Goal: Communication & Community: Answer question/provide support

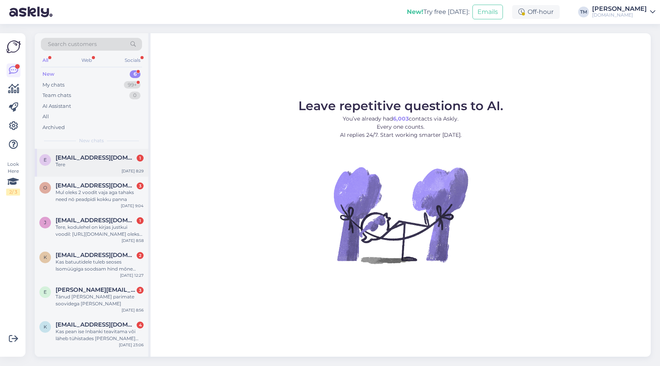
click at [105, 162] on div "Tere" at bounding box center [100, 164] width 88 height 7
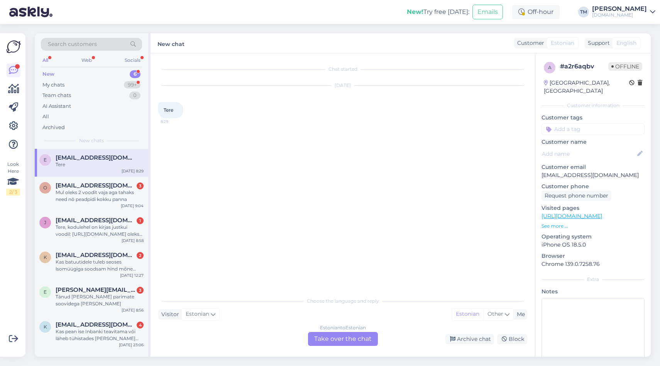
click at [349, 336] on div "Estonian to Estonian Take over the chat" at bounding box center [343, 339] width 70 height 14
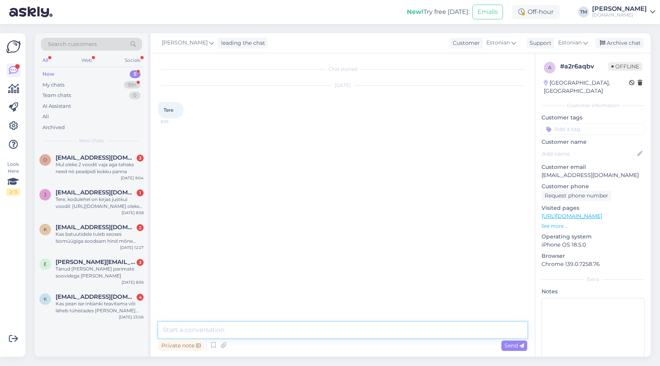
click at [293, 332] on textarea at bounding box center [342, 330] width 369 height 16
type textarea "Tere!"
click at [107, 158] on span "[EMAIL_ADDRESS][DOMAIN_NAME]" at bounding box center [96, 157] width 80 height 7
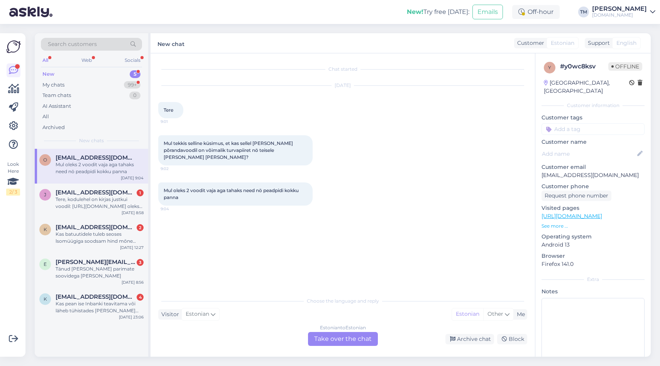
click at [602, 212] on link "[URL][DOMAIN_NAME]" at bounding box center [572, 215] width 61 height 7
click at [336, 329] on div "Estonian to Estonian" at bounding box center [343, 327] width 46 height 7
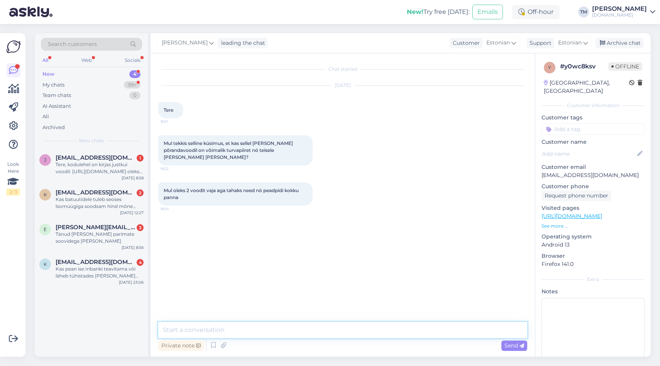
click at [320, 329] on textarea at bounding box center [342, 330] width 369 height 16
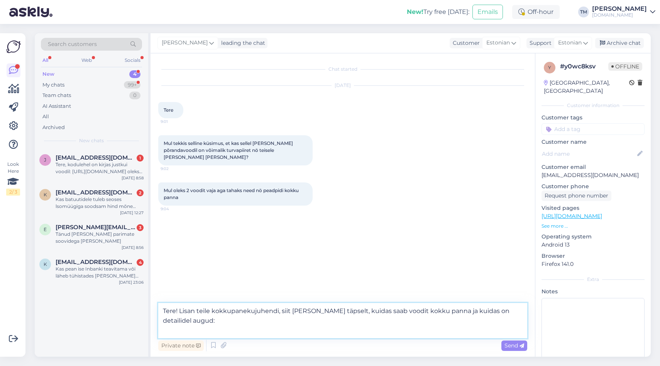
paste textarea "[URL][DOMAIN_NAME]"
type textarea "Tere! Lisan teile kokkupanekujuhendi, siit [PERSON_NAME] täpselt, kuidas saab v…"
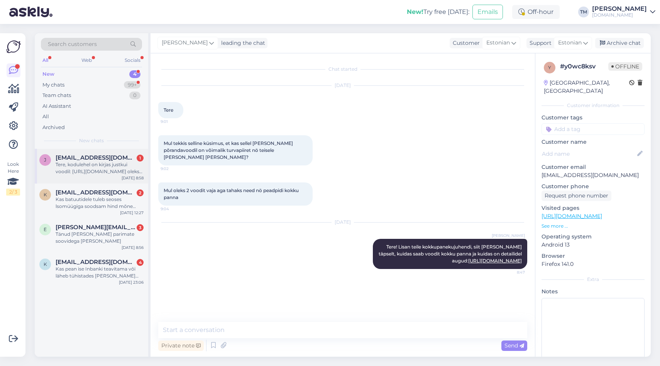
click at [98, 171] on div "Tere, kodulehel on kirjas justkui voodil: [URL][DOMAIN_NAME] oleks alumisel voo…" at bounding box center [100, 168] width 88 height 14
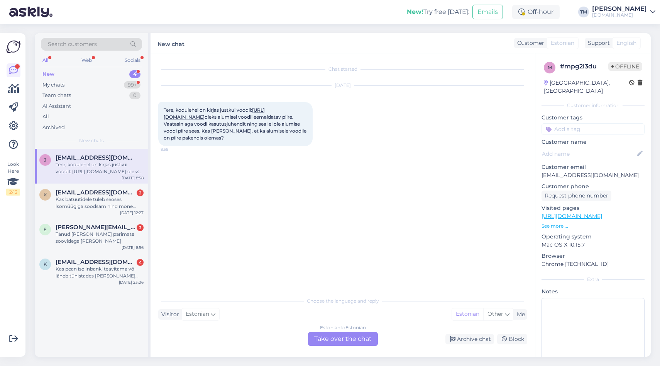
click at [247, 120] on link "[URL][DOMAIN_NAME]" at bounding box center [214, 113] width 101 height 13
click at [97, 57] on div "All Web Socials" at bounding box center [91, 61] width 101 height 12
click at [49, 55] on div "Search customers" at bounding box center [91, 46] width 101 height 17
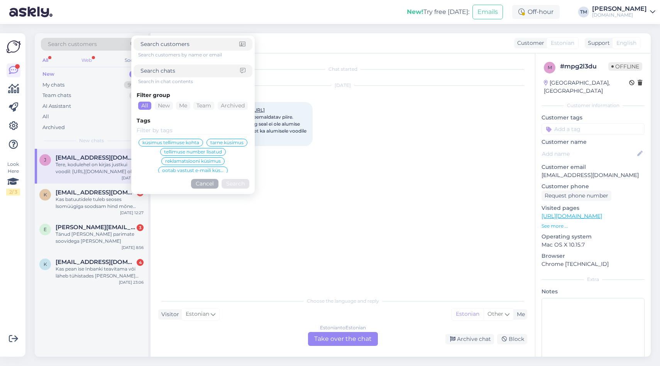
click at [84, 61] on div "Web" at bounding box center [87, 60] width 14 height 10
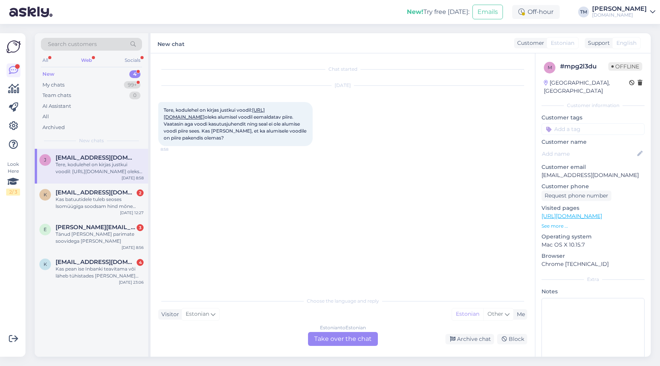
click at [53, 72] on div "New" at bounding box center [48, 74] width 12 height 8
click at [45, 59] on div "All" at bounding box center [45, 60] width 9 height 10
click at [57, 87] on div "My chats" at bounding box center [53, 85] width 22 height 8
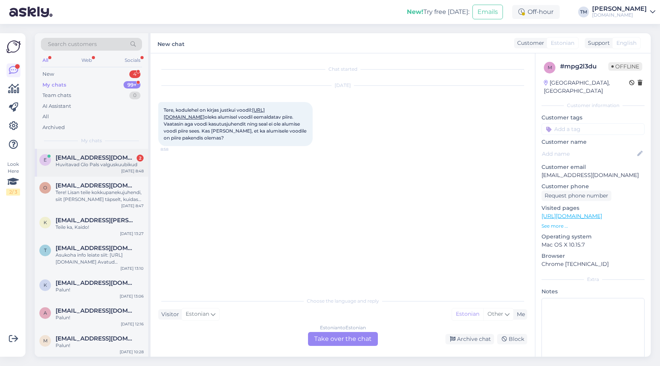
click at [103, 154] on span "[EMAIL_ADDRESS][DOMAIN_NAME]" at bounding box center [96, 157] width 80 height 7
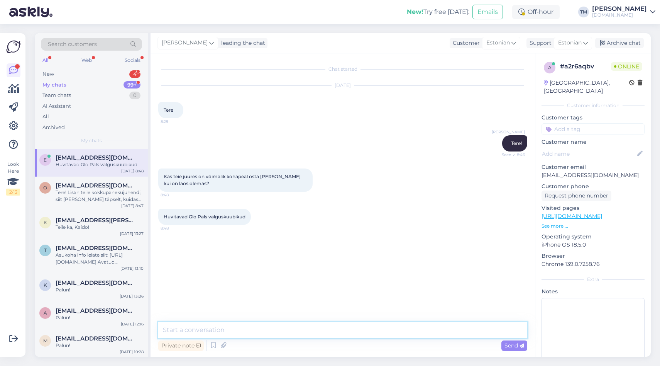
click at [285, 329] on textarea at bounding box center [342, 330] width 369 height 16
click at [180, 328] on textarea "Jah, kohaleap saab tasuda sularahas" at bounding box center [342, 330] width 369 height 16
click at [218, 330] on textarea "Jah, [GEOGRAPHIC_DATA] kohaleap saab tasuda sularahas" at bounding box center [342, 330] width 369 height 16
type textarea "Jah, [GEOGRAPHIC_DATA] kohaleal saab tasuda sularahas"
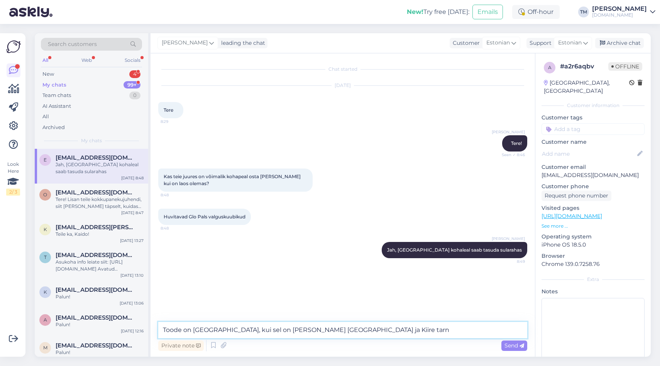
type textarea "Toode on [GEOGRAPHIC_DATA], kui sel on [PERSON_NAME] [GEOGRAPHIC_DATA] ja Kiire…"
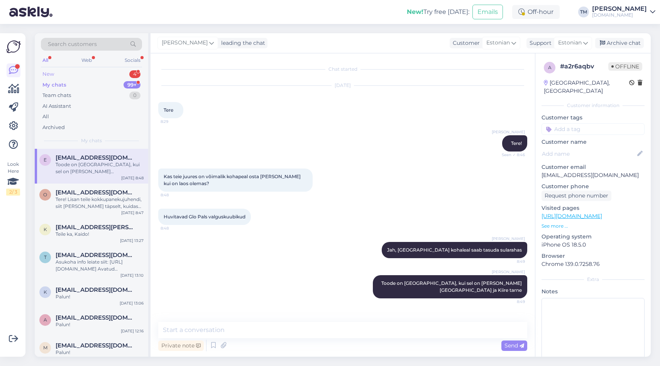
click at [82, 71] on div "New 4" at bounding box center [91, 74] width 101 height 11
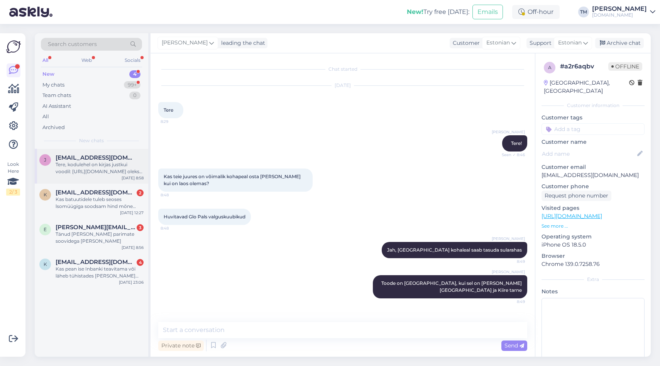
click at [101, 170] on div "Tere, kodulehel on kirjas justkui voodil: [URL][DOMAIN_NAME] oleks alumisel voo…" at bounding box center [100, 168] width 88 height 14
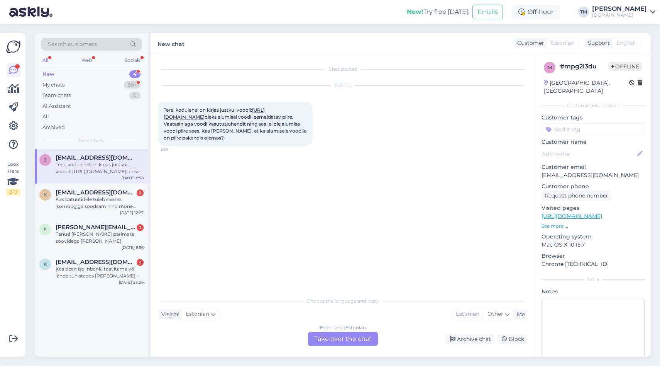
click at [325, 337] on div "Estonian to Estonian Take over the chat" at bounding box center [343, 339] width 70 height 14
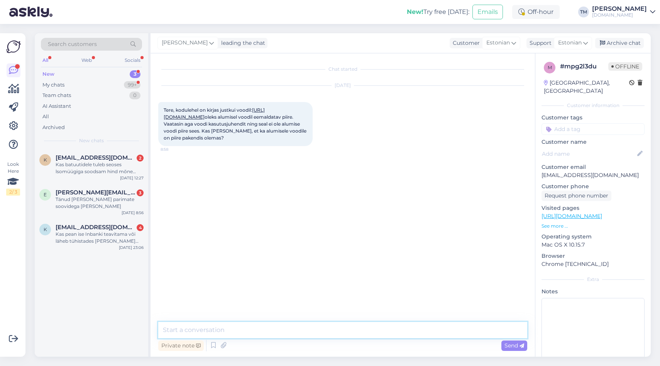
click at [290, 333] on textarea at bounding box center [342, 330] width 369 height 16
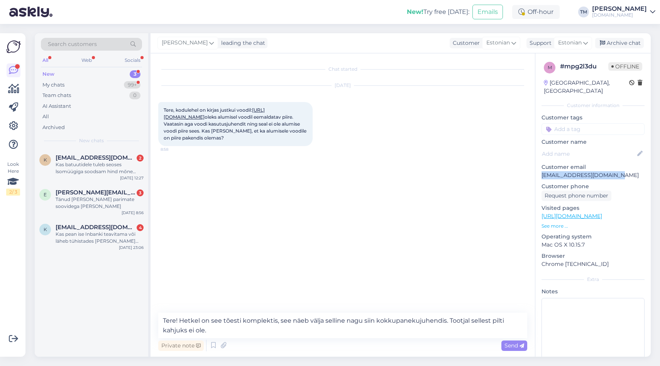
drag, startPoint x: 597, startPoint y: 171, endPoint x: 542, endPoint y: 169, distance: 54.8
click at [542, 169] on div "m # mpg2l3du Offline [GEOGRAPHIC_DATA], [GEOGRAPHIC_DATA] Customer information …" at bounding box center [593, 215] width 115 height 325
copy p "[EMAIL_ADDRESS][DOMAIN_NAME]"
click at [265, 318] on textarea "Tere! Hetkel on see tõesti komplektis, see näeb välja selline nagu siin kokkupa…" at bounding box center [342, 324] width 369 height 25
drag, startPoint x: 276, startPoint y: 320, endPoint x: 180, endPoint y: 317, distance: 95.8
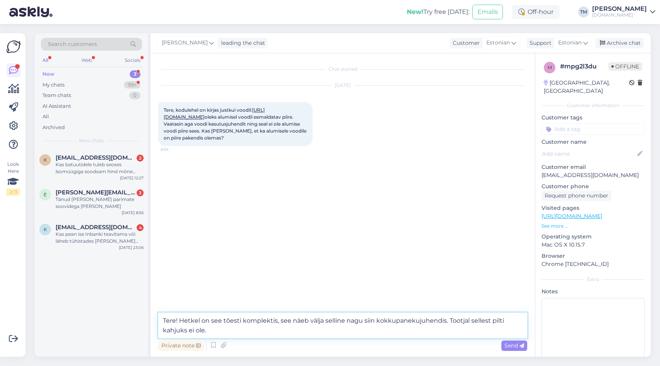
click at [180, 317] on textarea "Tere! Hetkel on see tõesti komplektis, see näeb välja selline nagu siin kokkupa…" at bounding box center [342, 324] width 369 height 25
click at [236, 330] on textarea "Tere! Piire peaks olema sel mudelil komplektis, see näeb välja selline nagu sii…" at bounding box center [342, 324] width 369 height 25
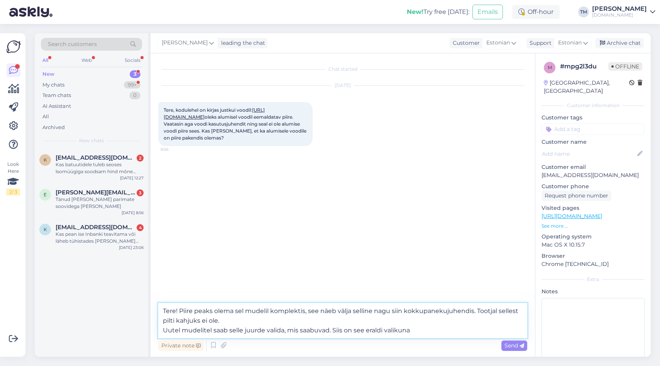
type textarea "Tere! Piire peaks olema sel mudelil komplektis, see näeb välja selline nagu sii…"
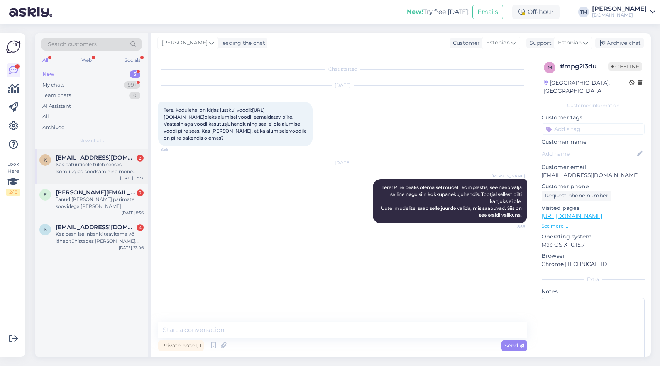
click at [128, 170] on div "Kas batuutidele tuleb seoses lsomüügiga soodsam hind mõne koodiga? Hetkel sama …" at bounding box center [100, 168] width 88 height 14
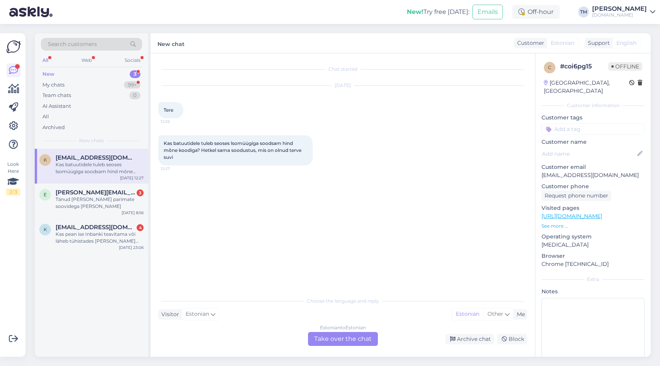
click at [333, 337] on div "Estonian to Estonian Take over the chat" at bounding box center [343, 339] width 70 height 14
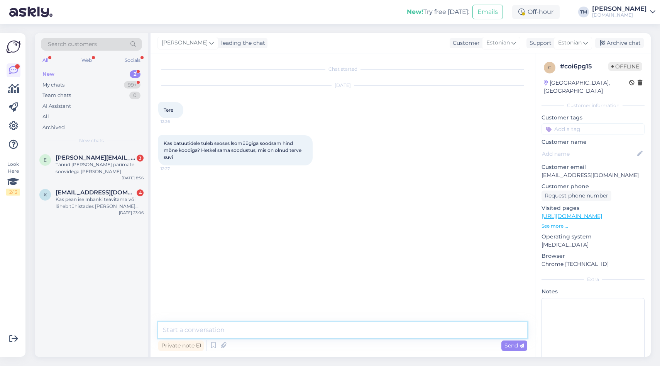
click at [317, 333] on textarea at bounding box center [342, 330] width 369 height 16
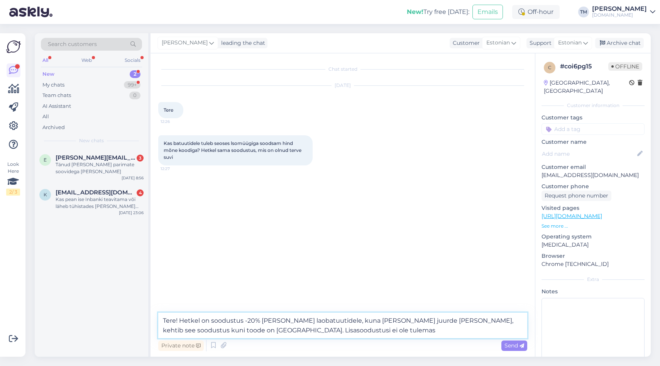
type textarea "Tere! Hetkel on soodustus -20% [PERSON_NAME] laobatuutidele, kuna [PERSON_NAME]…"
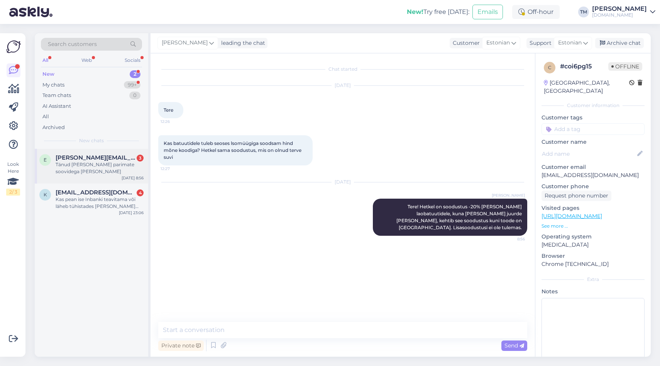
click at [98, 165] on div "Tänud [PERSON_NAME] parimate soovidega [PERSON_NAME]" at bounding box center [100, 168] width 88 height 14
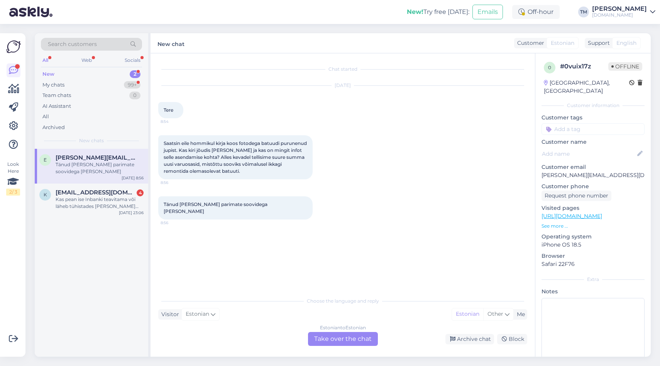
click at [354, 336] on div "Estonian to Estonian Take over the chat" at bounding box center [343, 339] width 70 height 14
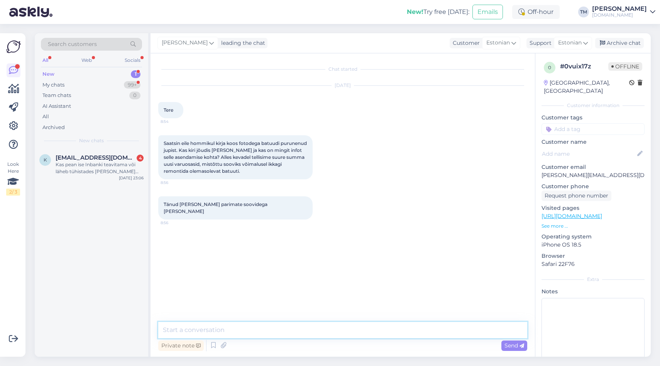
click at [333, 333] on textarea at bounding box center [342, 330] width 369 height 16
drag, startPoint x: 617, startPoint y: 168, endPoint x: 543, endPoint y: 168, distance: 73.7
click at [543, 171] on p "[PERSON_NAME][EMAIL_ADDRESS][DOMAIN_NAME]" at bounding box center [593, 175] width 103 height 8
copy p "[PERSON_NAME][EMAIL_ADDRESS][DOMAIN_NAME]"
click at [247, 332] on textarea "Tere! Varuosadega teg" at bounding box center [342, 330] width 369 height 16
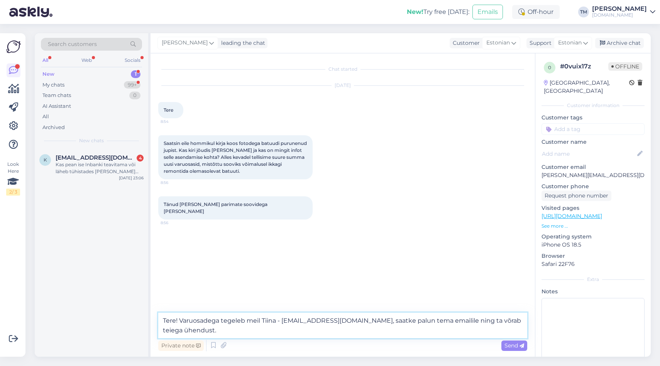
type textarea "Tere! Varuosadega tegeleb meil Tiina - [EMAIL_ADDRESS][DOMAIN_NAME], saatke pal…"
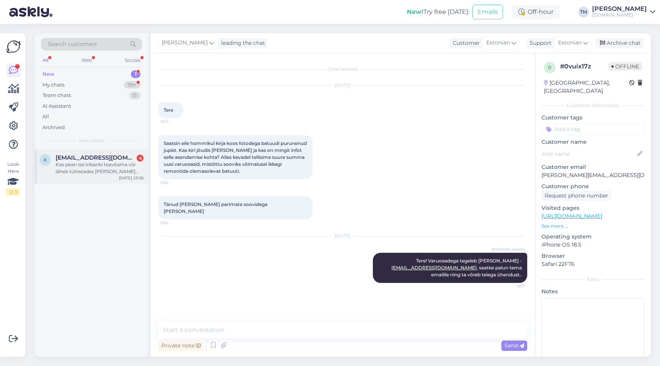
click at [97, 170] on div "Kas pean ise Inbanki teavitama või läheb tühistades [PERSON_NAME] automaatselt?…" at bounding box center [100, 168] width 88 height 14
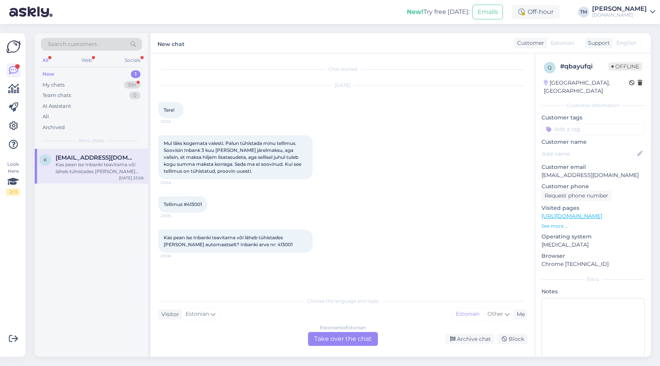
click at [335, 336] on div "Estonian to Estonian Take over the chat" at bounding box center [343, 339] width 70 height 14
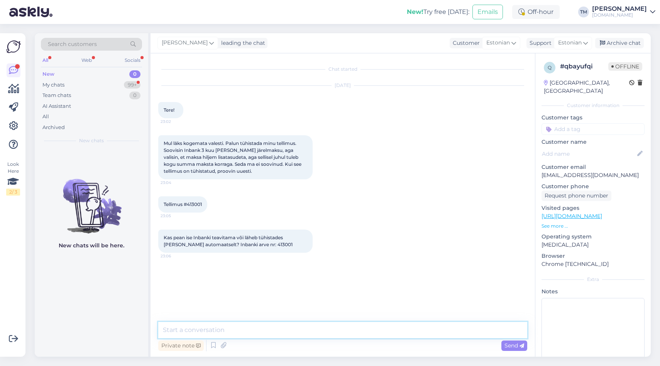
click at [308, 333] on textarea at bounding box center [342, 330] width 369 height 16
click at [639, 45] on div "Archive chat" at bounding box center [619, 43] width 49 height 10
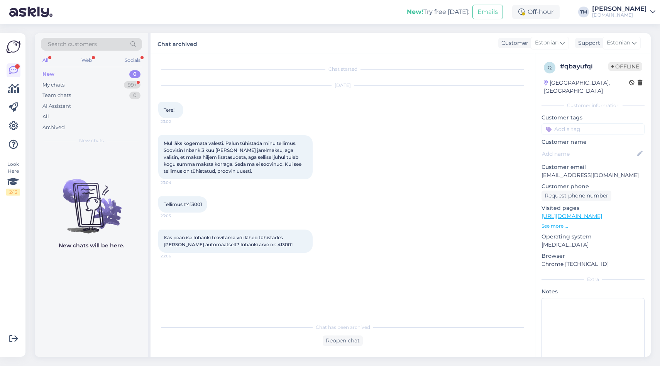
click at [47, 59] on div "All" at bounding box center [45, 60] width 9 height 10
click at [76, 57] on div "All Web Socials" at bounding box center [91, 61] width 101 height 12
click at [84, 58] on div "Web" at bounding box center [87, 60] width 14 height 10
click at [80, 76] on div "New 0" at bounding box center [91, 74] width 101 height 11
click at [90, 81] on div "My chats 99+" at bounding box center [91, 85] width 101 height 11
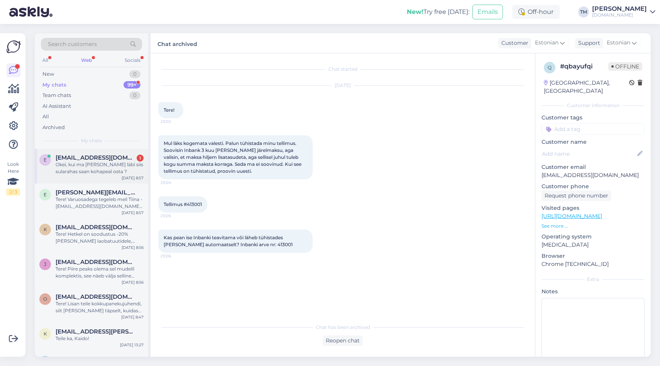
click at [91, 163] on div "Okei, kui ma [PERSON_NAME] läbi siis sularahas saan kohapeal osta ?" at bounding box center [100, 168] width 88 height 14
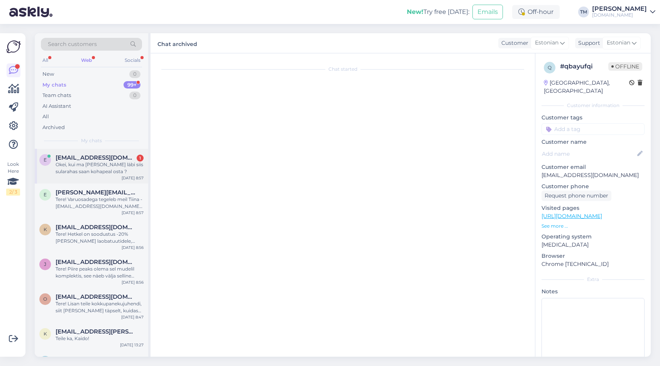
scroll to position [25, 0]
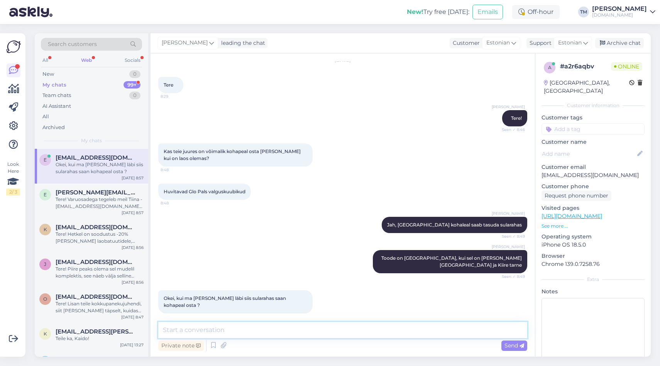
click at [198, 324] on textarea at bounding box center [342, 330] width 369 height 16
type textarea "Jaj, just"
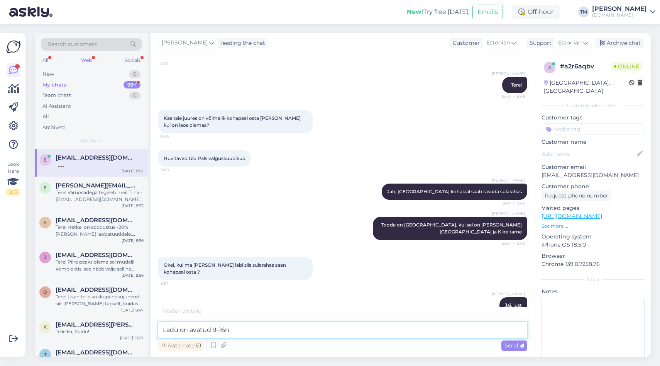
type textarea "Ladu on avatud 9-16ni"
